Goal: Check status: Check status

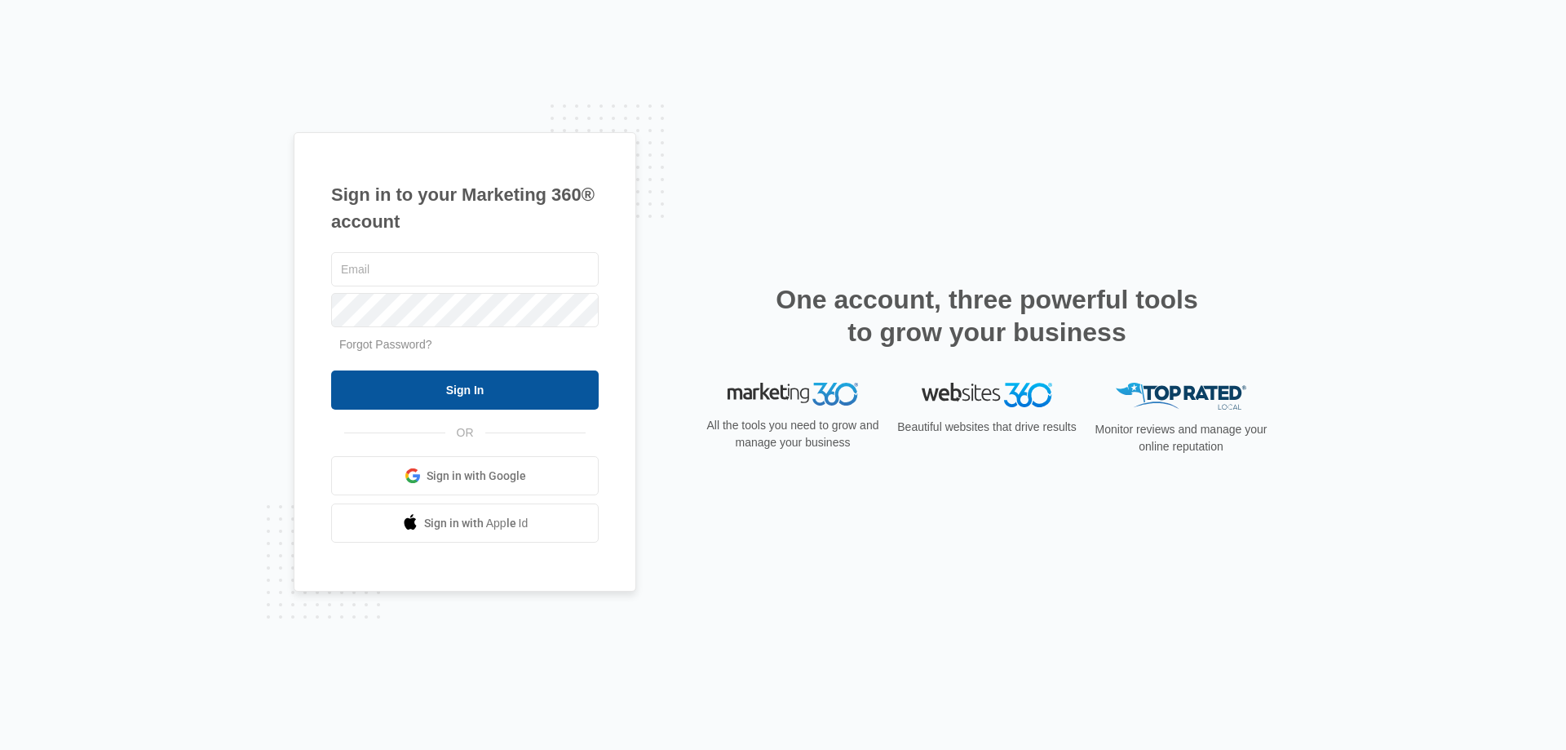
type input "[PERSON_NAME][EMAIL_ADDRESS][DOMAIN_NAME]"
click at [453, 387] on input "Sign In" at bounding box center [465, 389] width 268 height 39
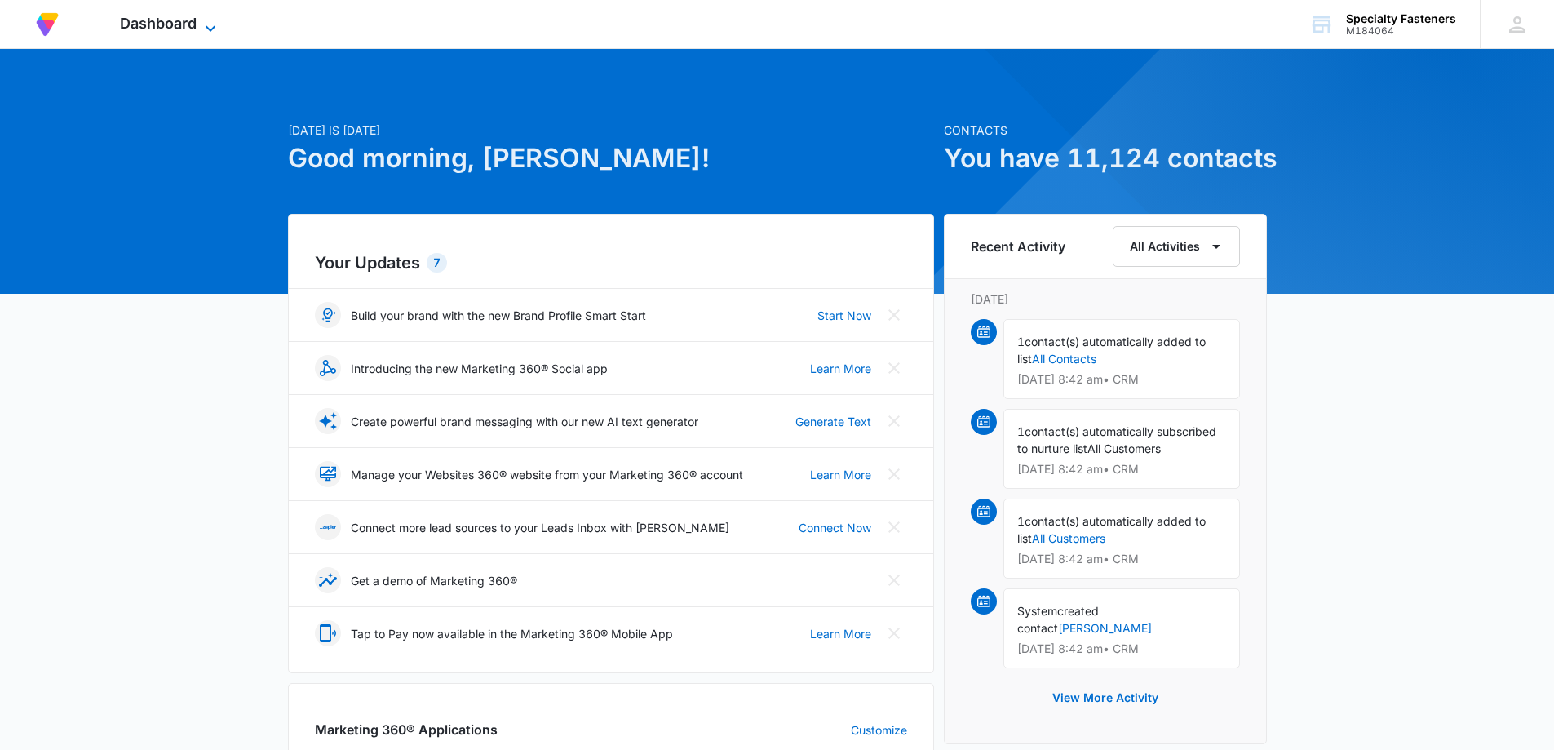
click at [197, 28] on span "Dashboard" at bounding box center [158, 23] width 77 height 17
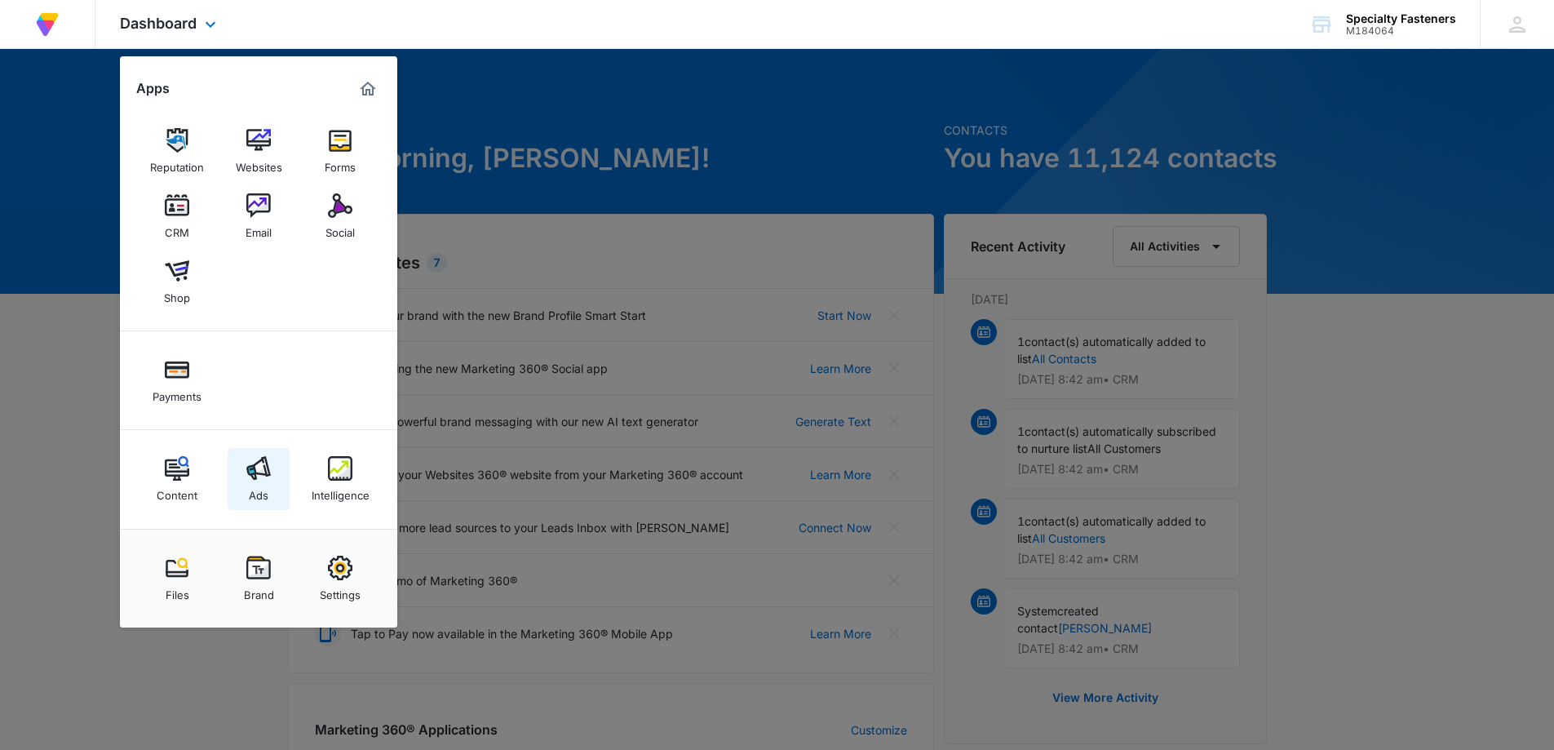
click at [260, 467] on img at bounding box center [258, 468] width 24 height 24
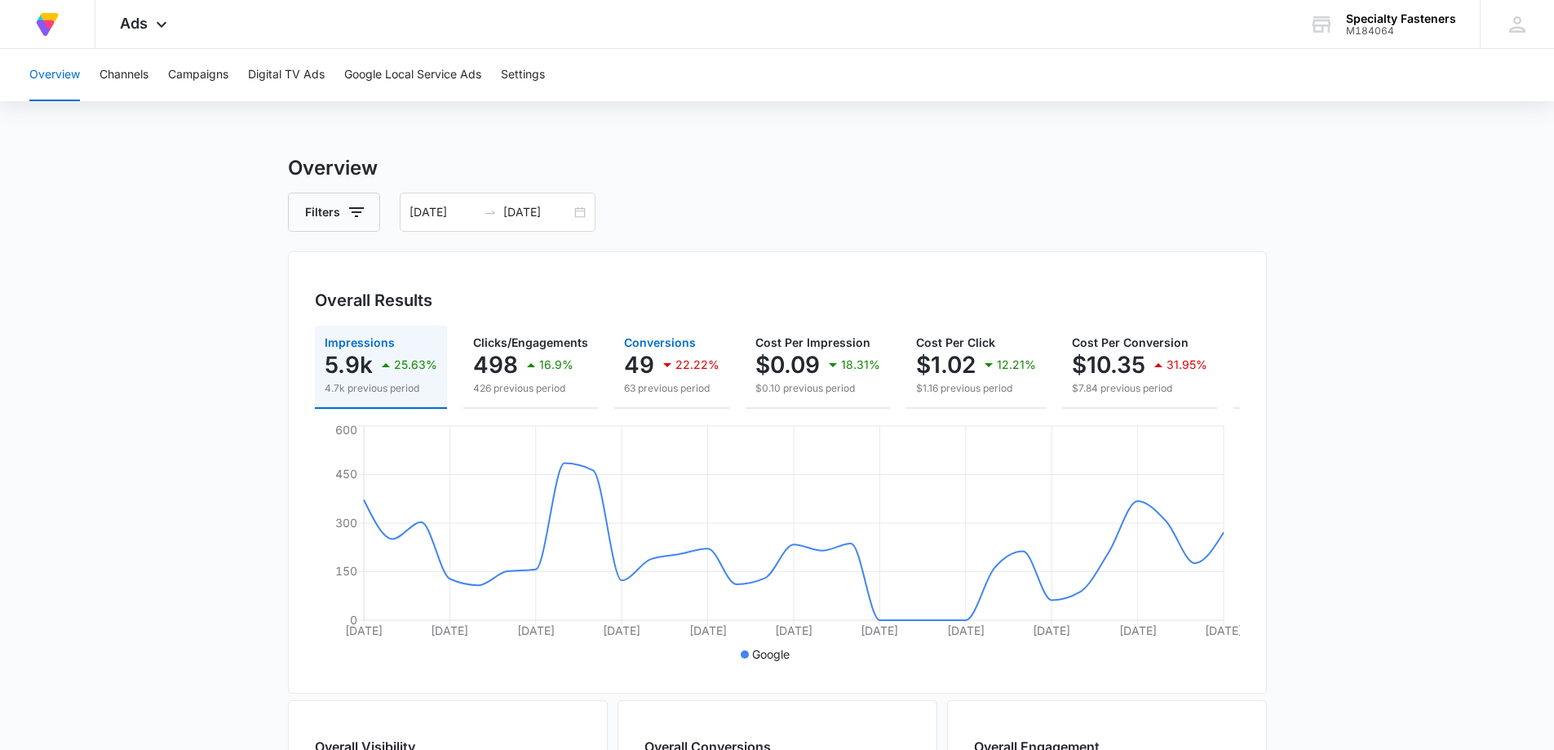
click at [634, 373] on p "49" at bounding box center [639, 365] width 30 height 26
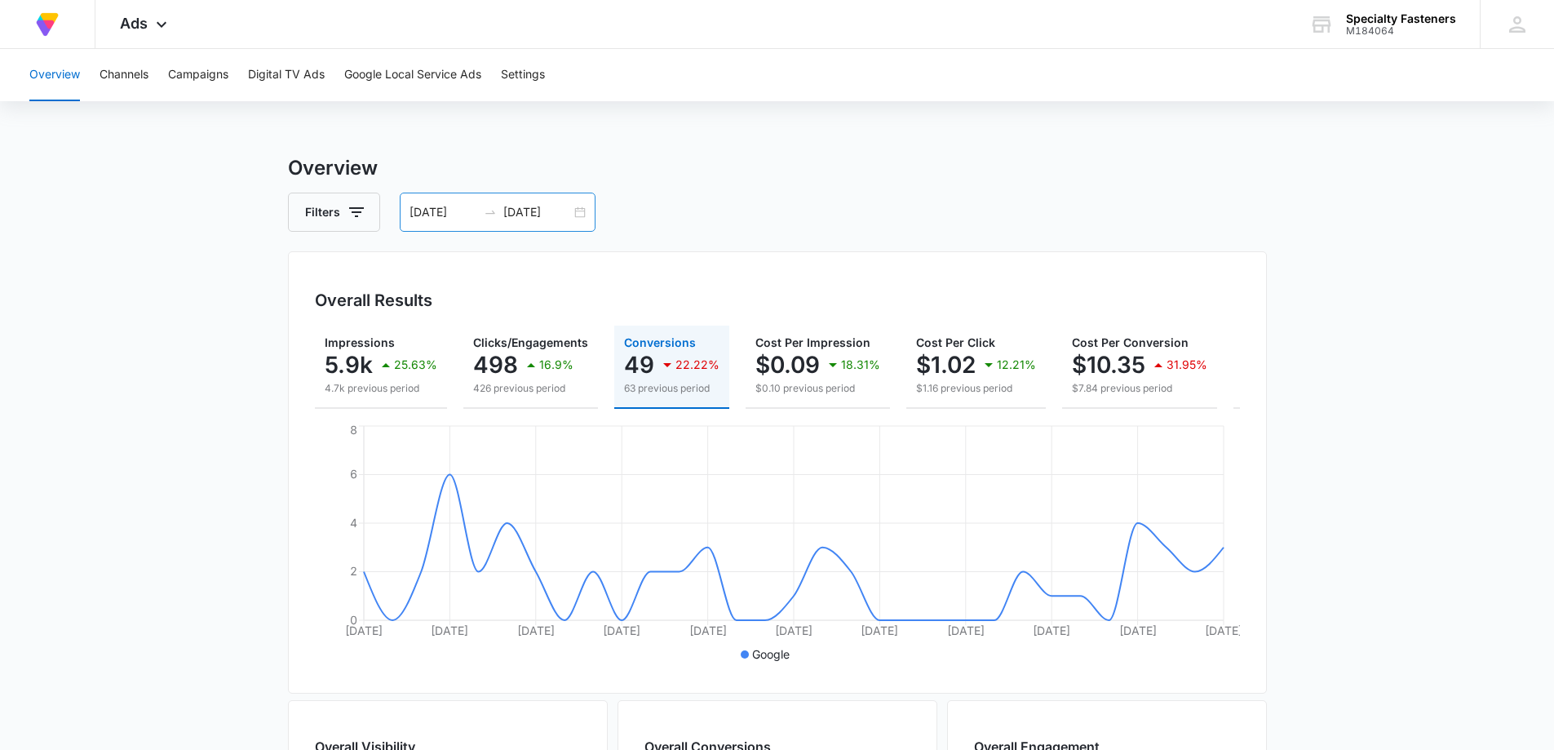
click at [578, 214] on div "08/09/2025 09/08/2025" at bounding box center [498, 211] width 196 height 39
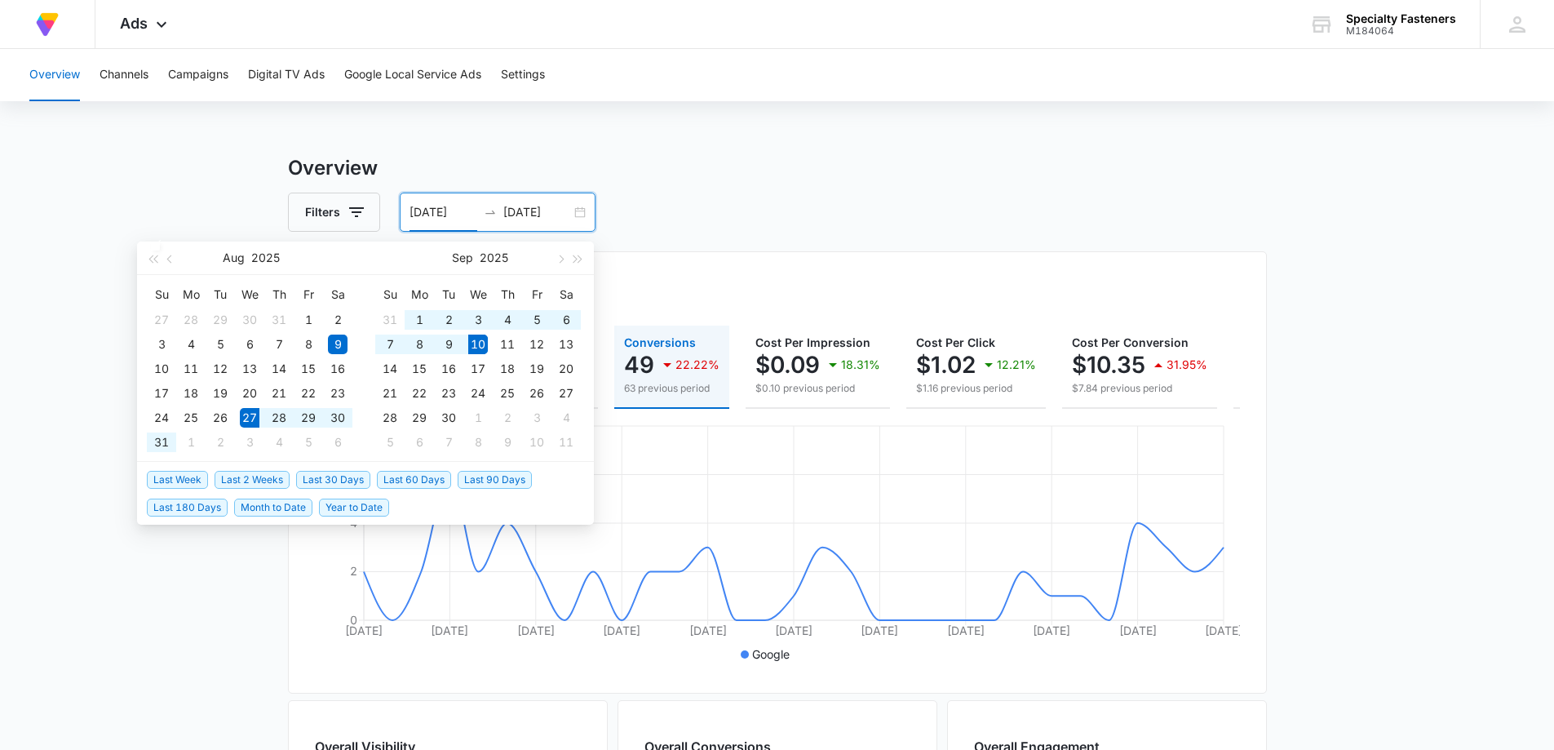
click at [253, 477] on span "Last 2 Weeks" at bounding box center [251, 480] width 75 height 18
type input "08/27/2025"
type input "09/10/2025"
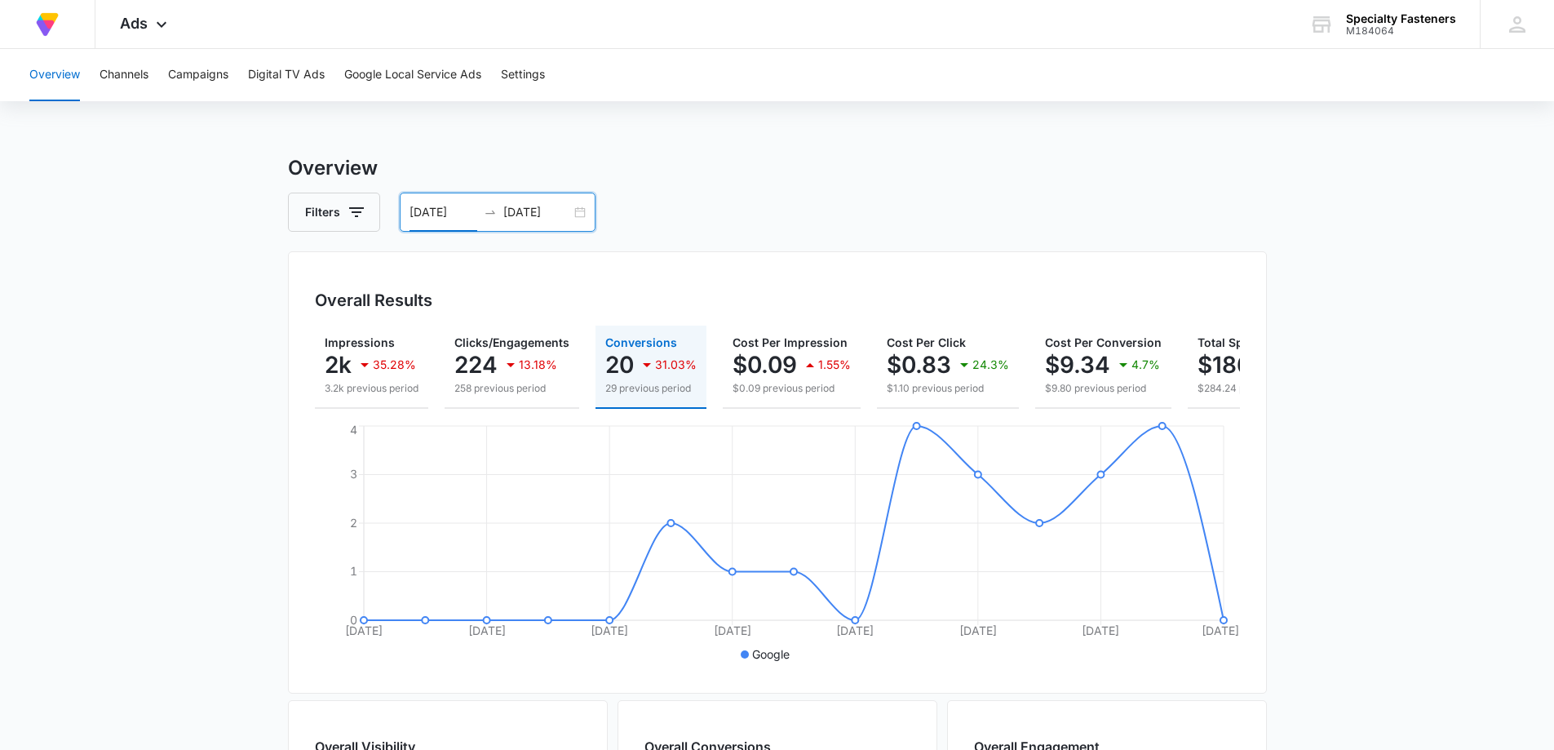
click at [581, 212] on div "08/27/2025 09/10/2025" at bounding box center [498, 211] width 196 height 39
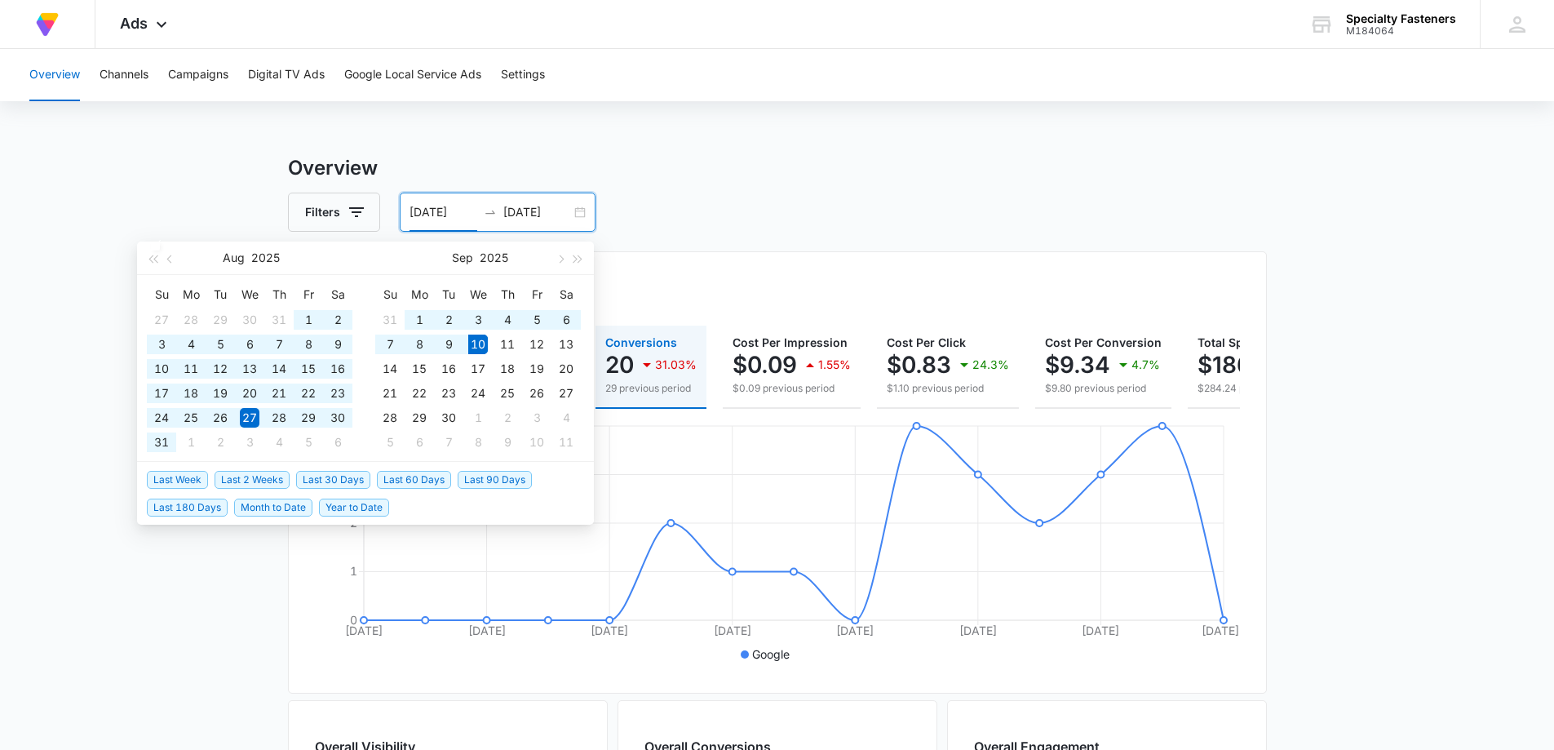
click at [391, 476] on span "Last 60 Days" at bounding box center [414, 480] width 74 height 18
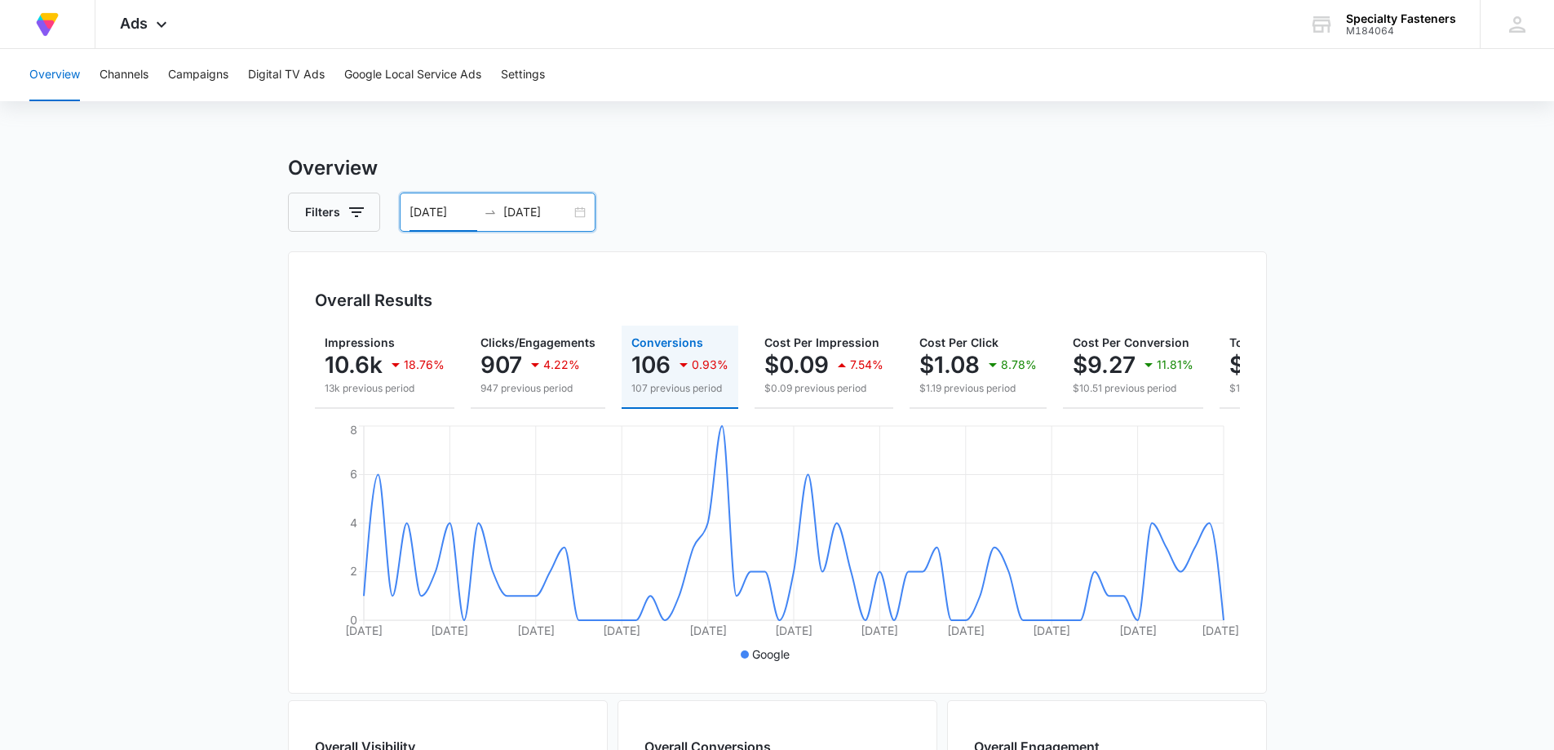
click at [580, 214] on div "07/12/2025 09/10/2025" at bounding box center [498, 211] width 196 height 39
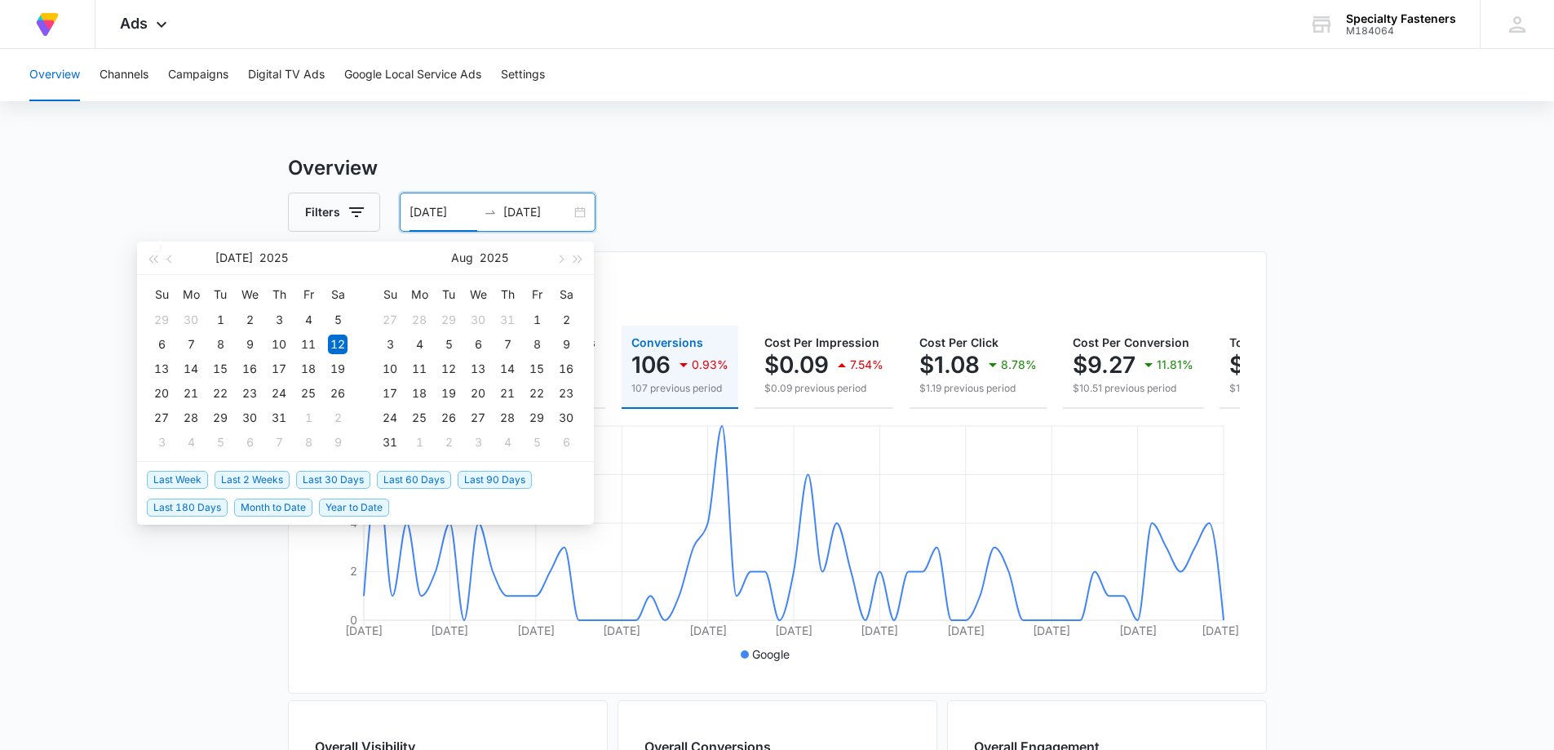
click at [172, 477] on span "Last Week" at bounding box center [177, 480] width 61 height 18
type input "09/03/2025"
